Goal: Task Accomplishment & Management: Manage account settings

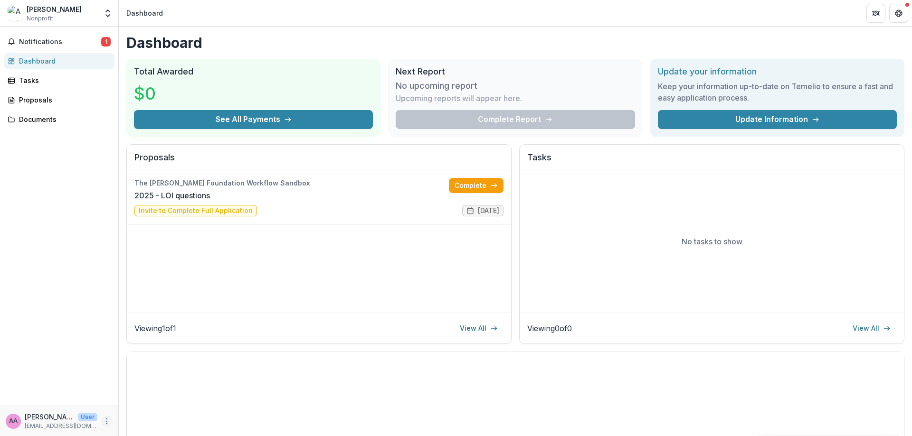
click at [108, 419] on icon "More" at bounding box center [107, 422] width 8 height 8
click at [159, 417] on button "Logout" at bounding box center [170, 417] width 102 height 16
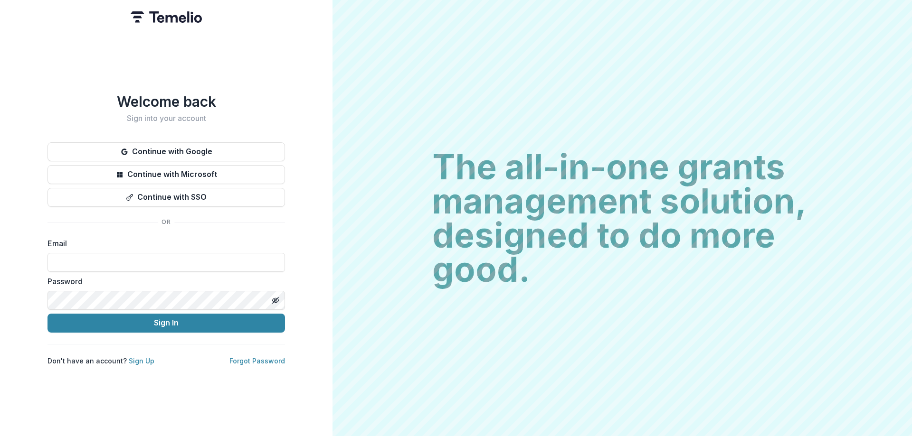
click at [121, 272] on form "Email Password Sign In" at bounding box center [165, 285] width 237 height 95
click at [119, 265] on input at bounding box center [165, 262] width 237 height 19
type input "**********"
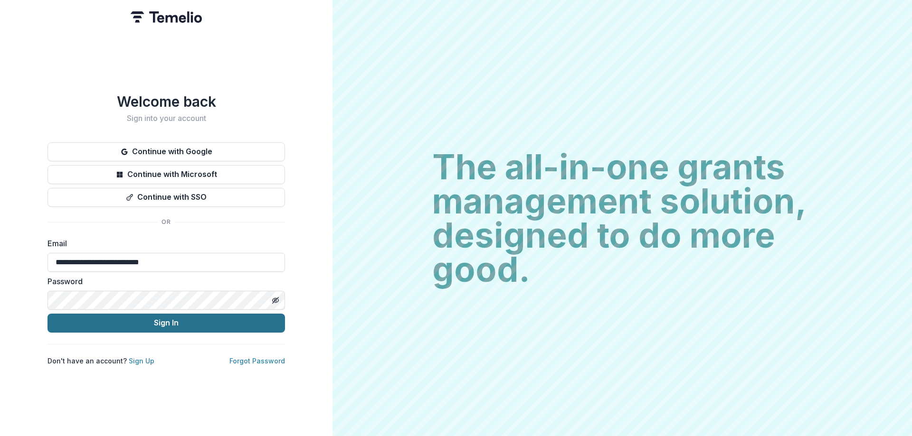
click at [118, 332] on button "Sign In" at bounding box center [165, 323] width 237 height 19
